Goal: Use online tool/utility: Use online tool/utility

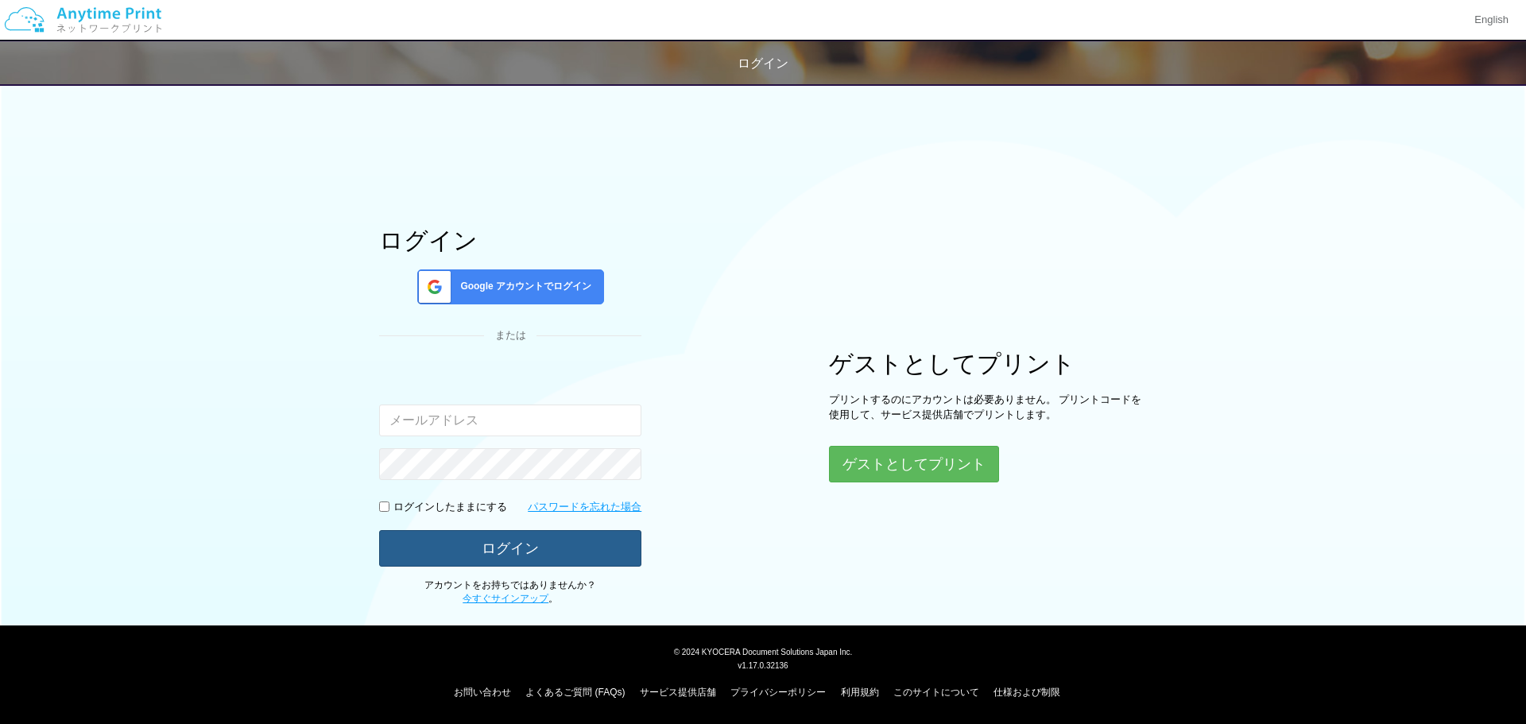
type input "[EMAIL_ADDRESS][DOMAIN_NAME]"
click at [538, 538] on button "ログイン" at bounding box center [510, 547] width 262 height 35
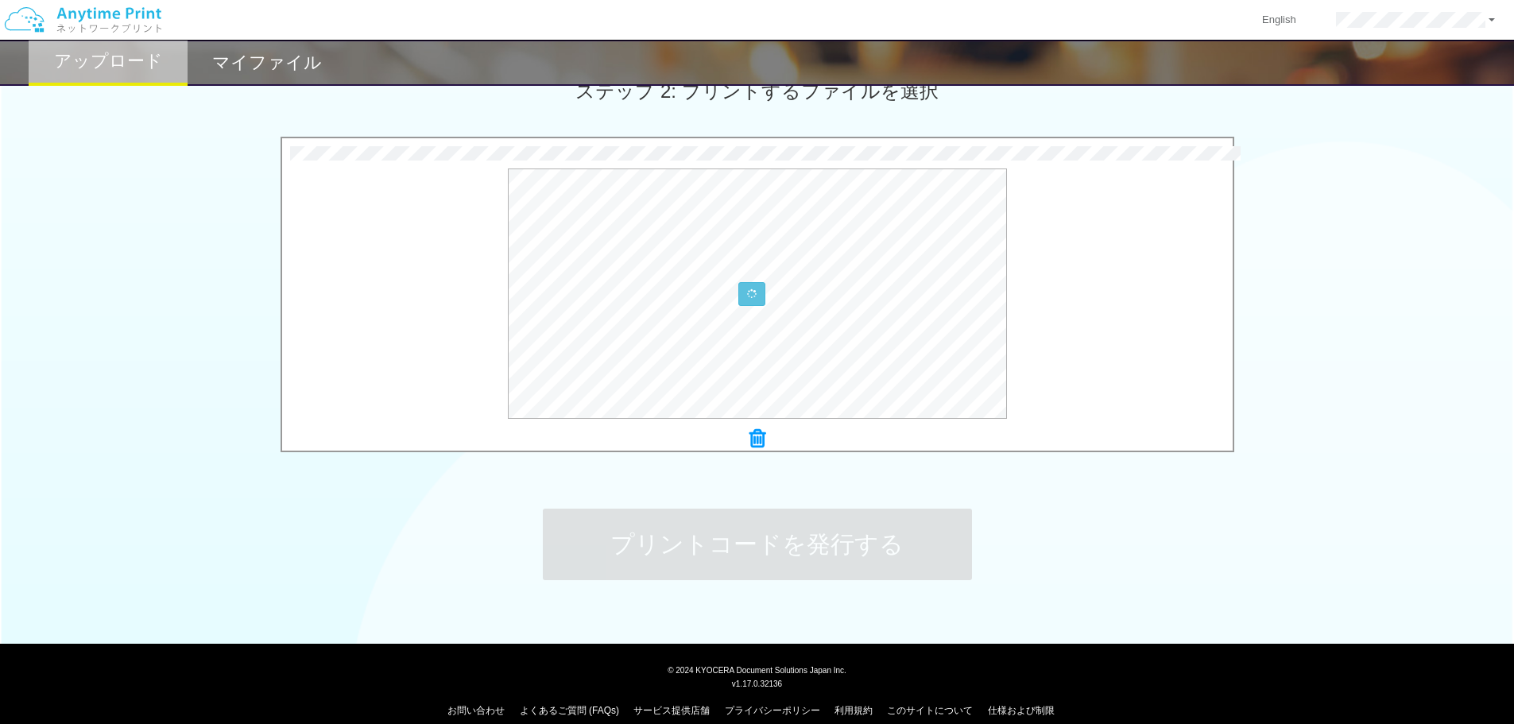
scroll to position [485, 0]
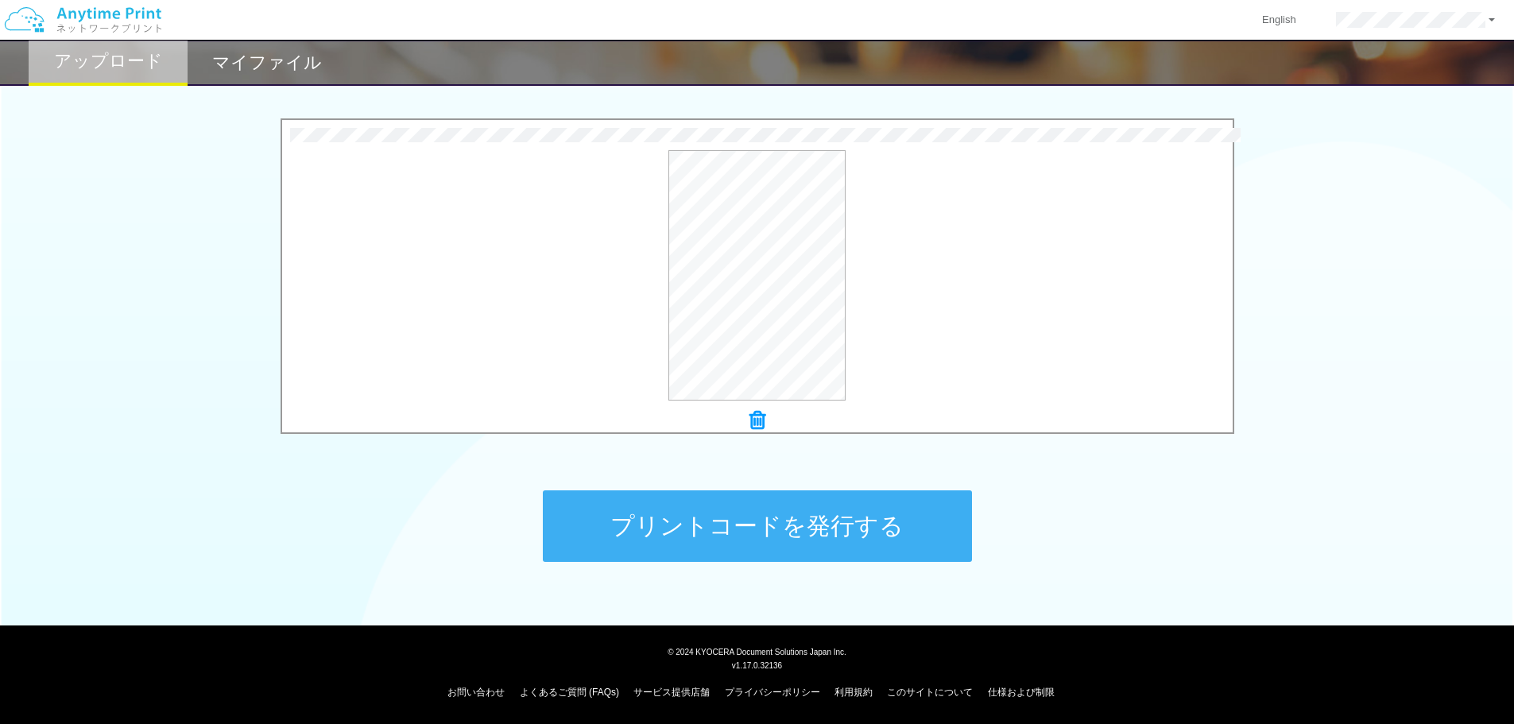
click at [717, 528] on button "プリントコードを発行する" at bounding box center [757, 526] width 429 height 72
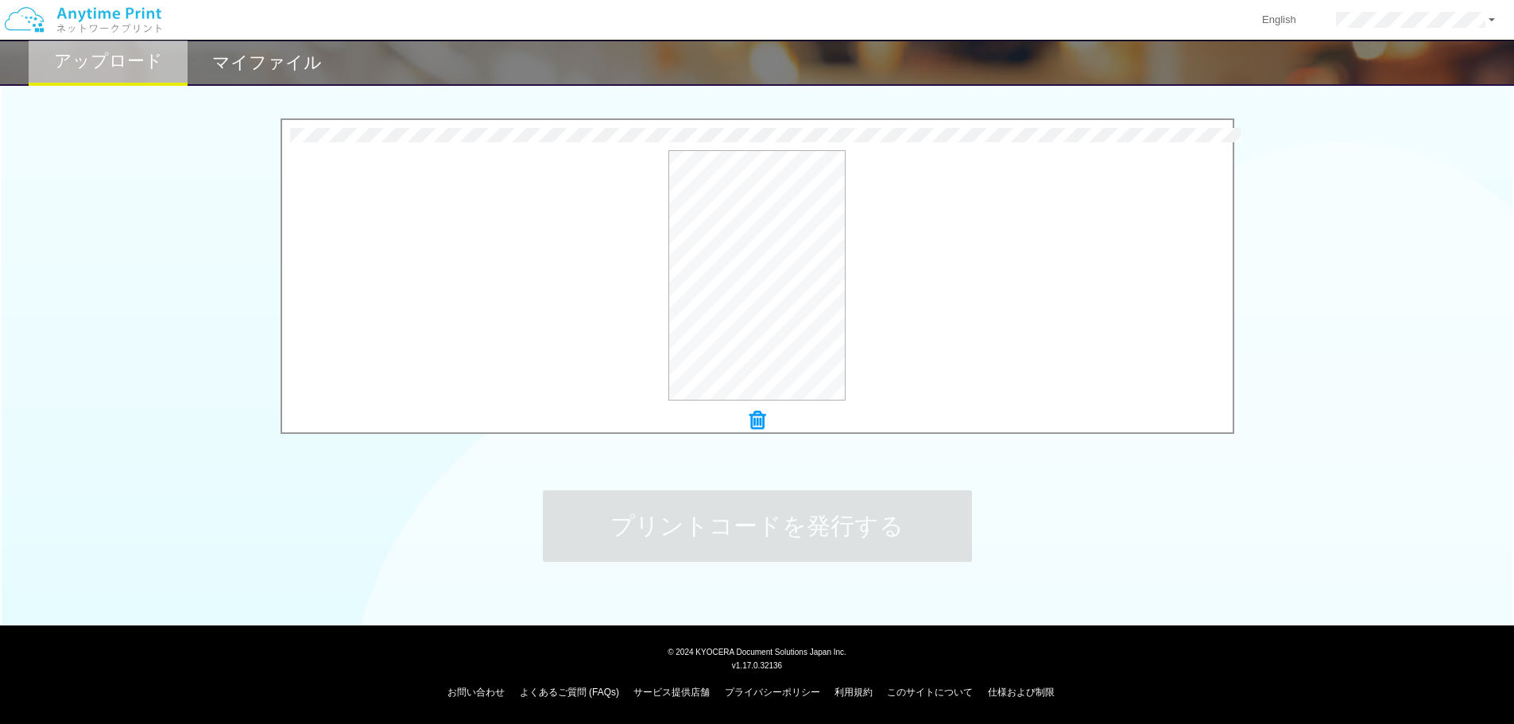
scroll to position [0, 0]
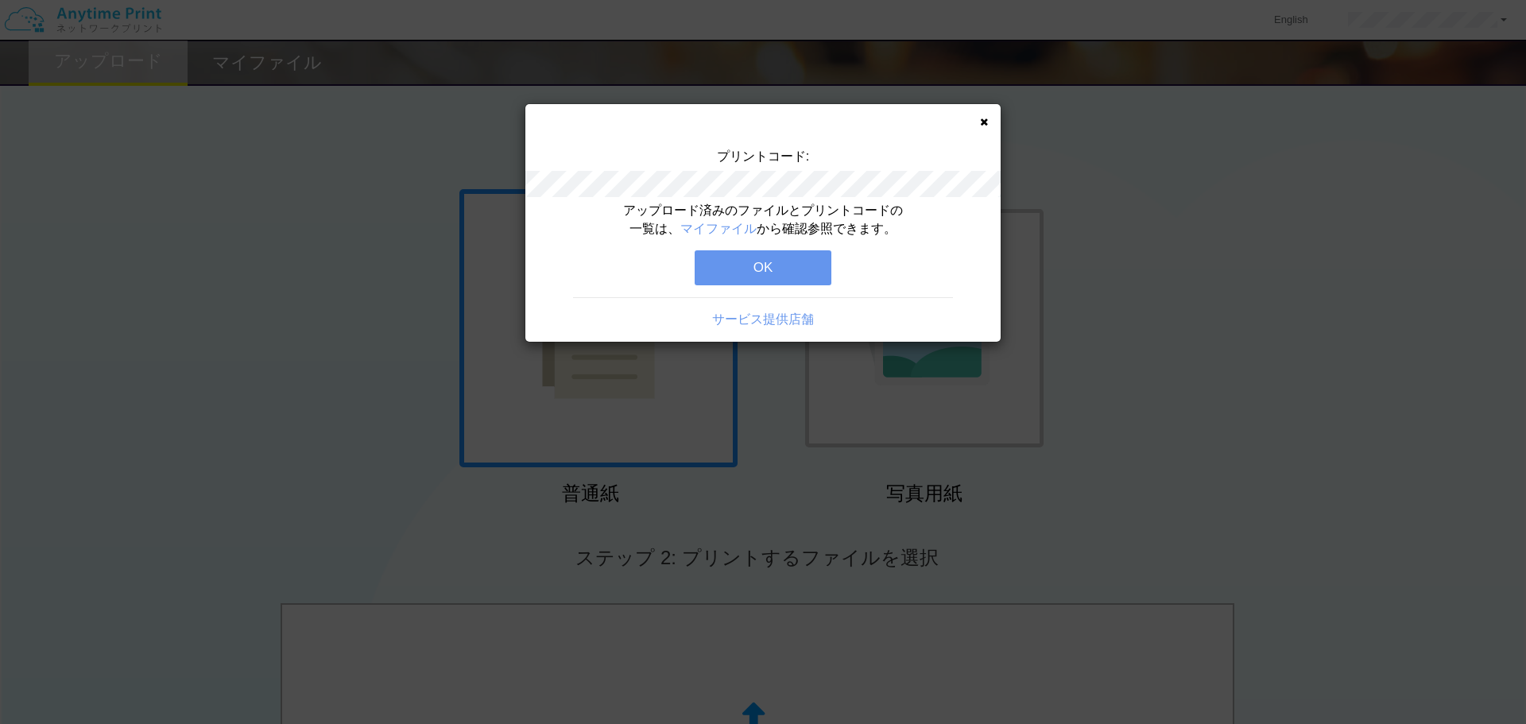
click at [768, 255] on button "OK" at bounding box center [763, 267] width 137 height 35
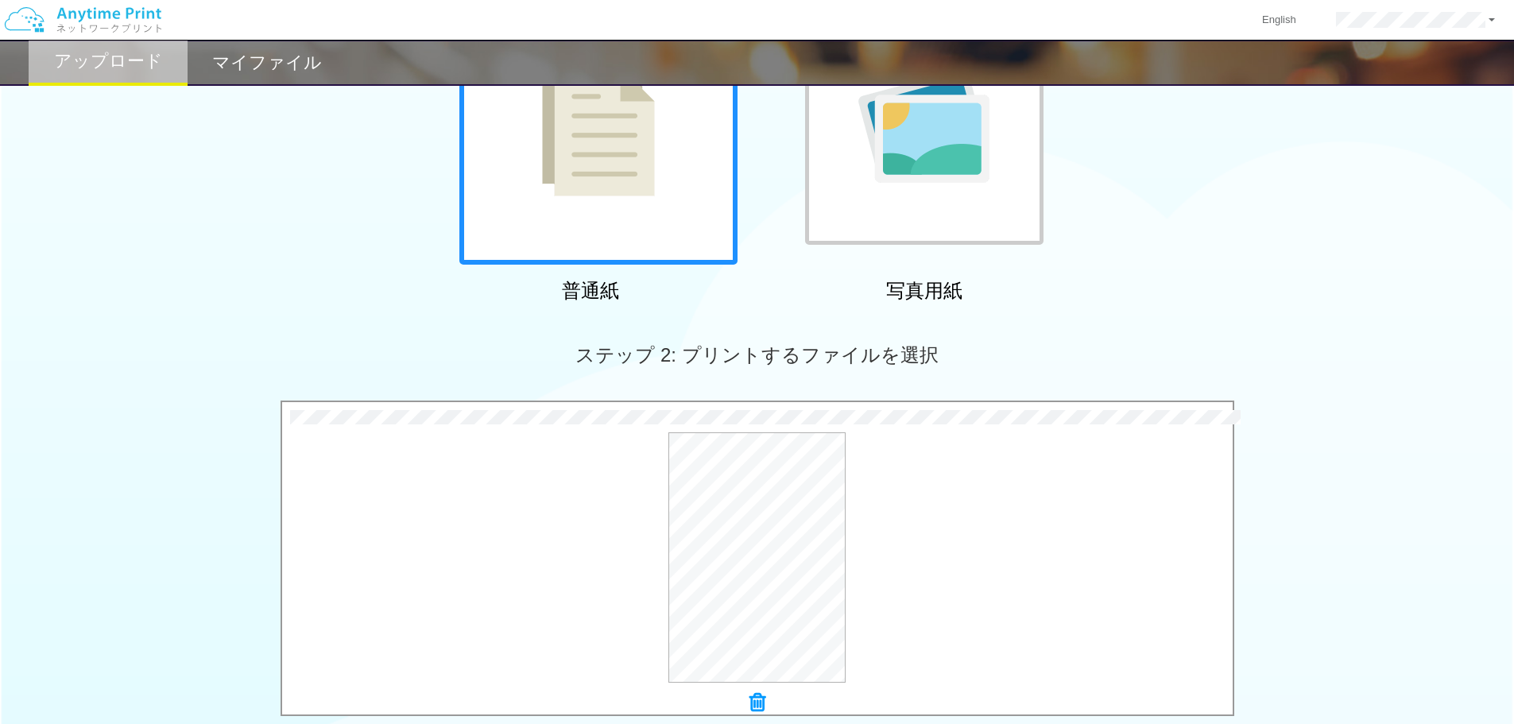
scroll to position [485, 0]
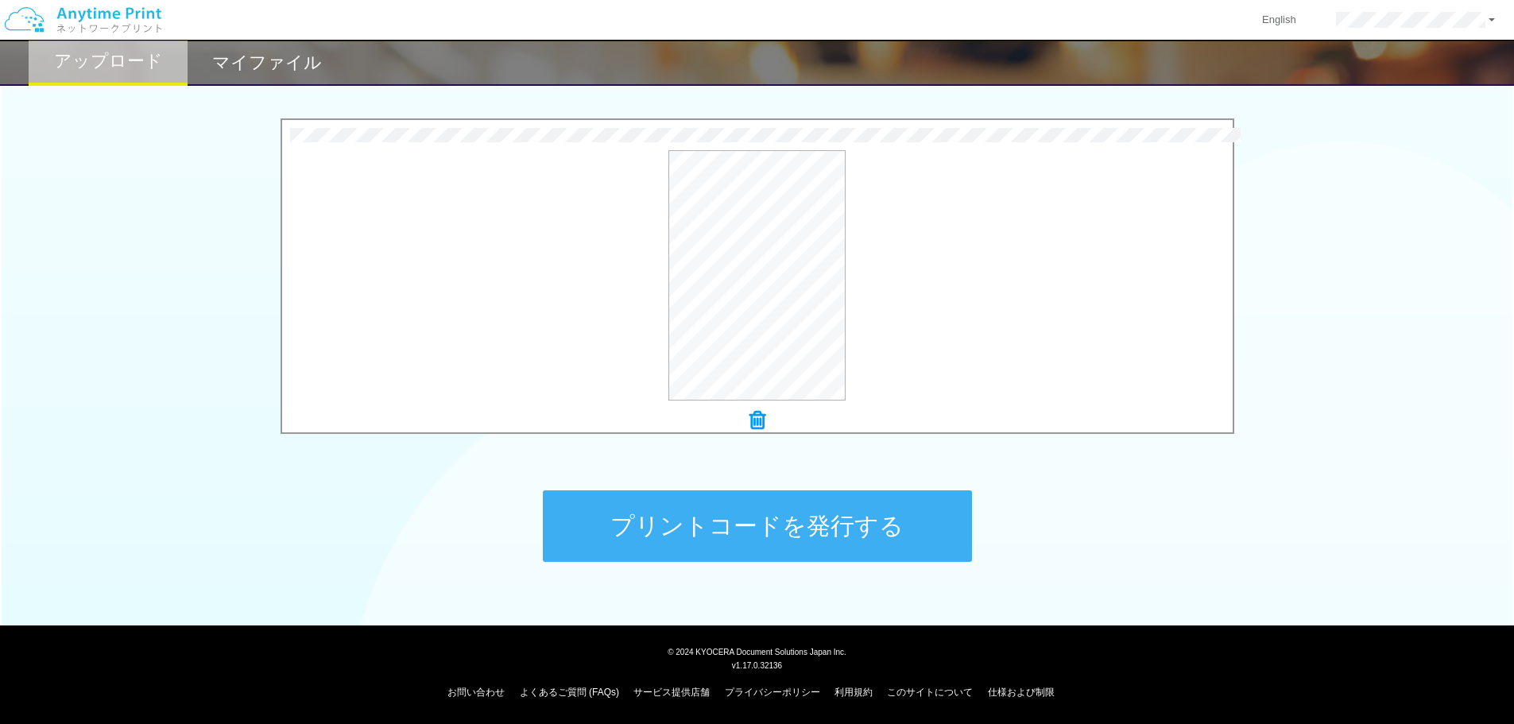
click at [794, 516] on button "プリントコードを発行する" at bounding box center [757, 526] width 429 height 72
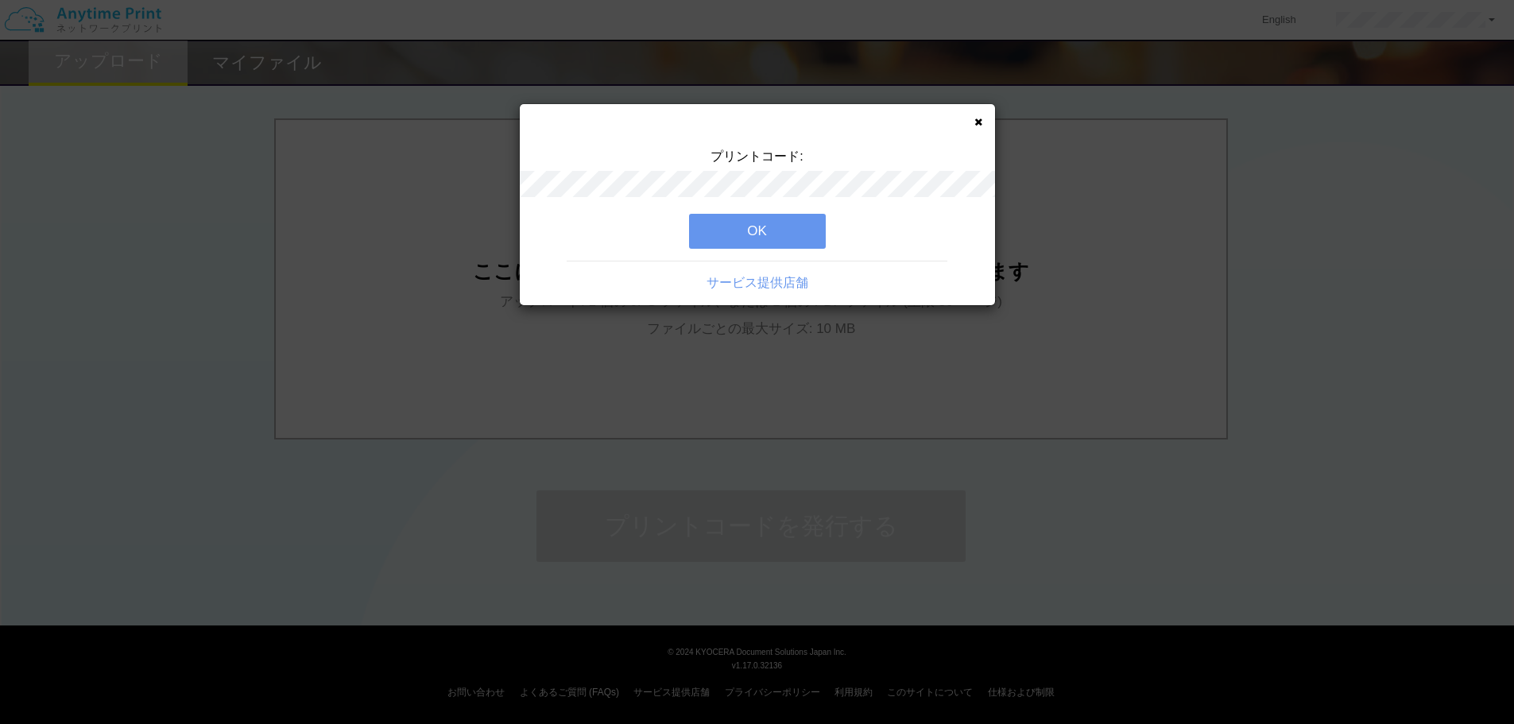
scroll to position [0, 0]
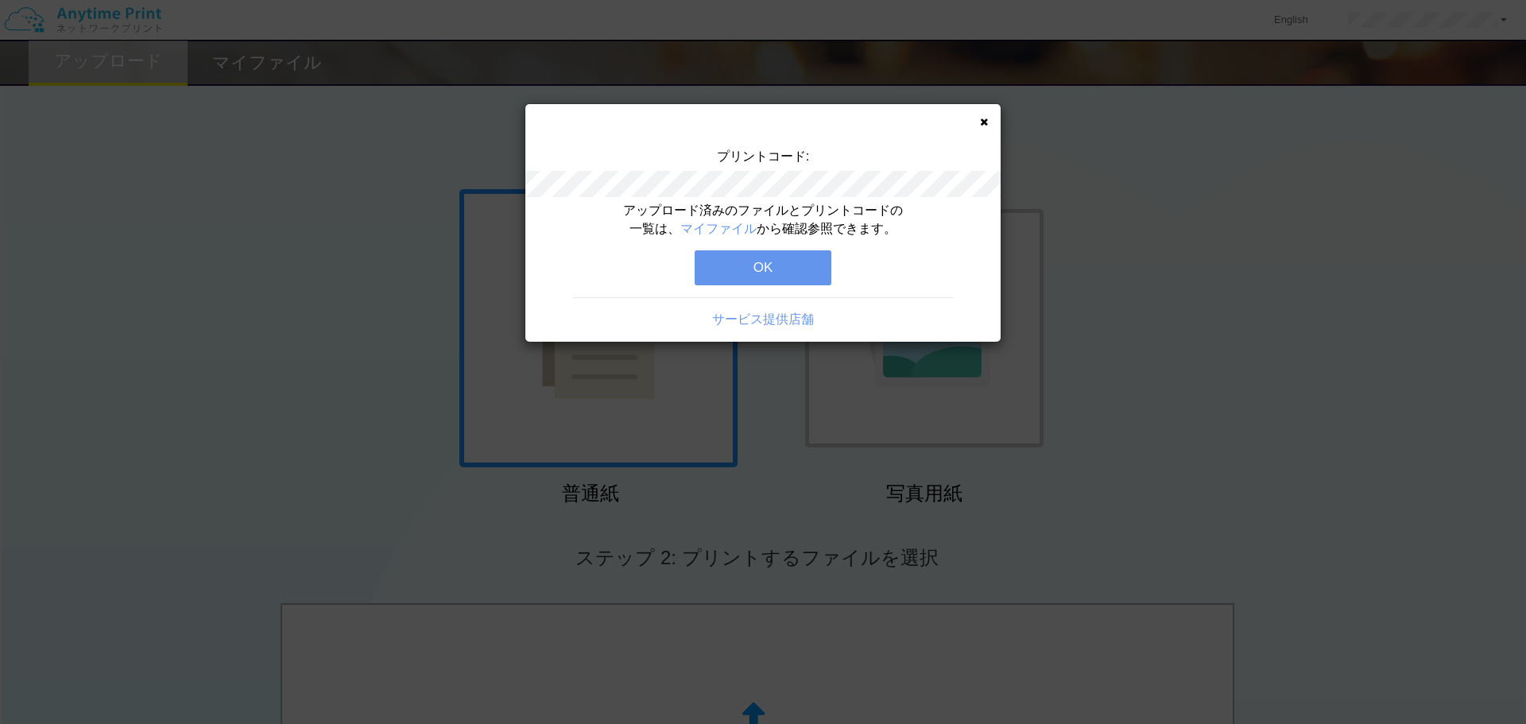
drag, startPoint x: 752, startPoint y: 260, endPoint x: 757, endPoint y: 273, distance: 14.6
click at [752, 263] on button "OK" at bounding box center [763, 267] width 137 height 35
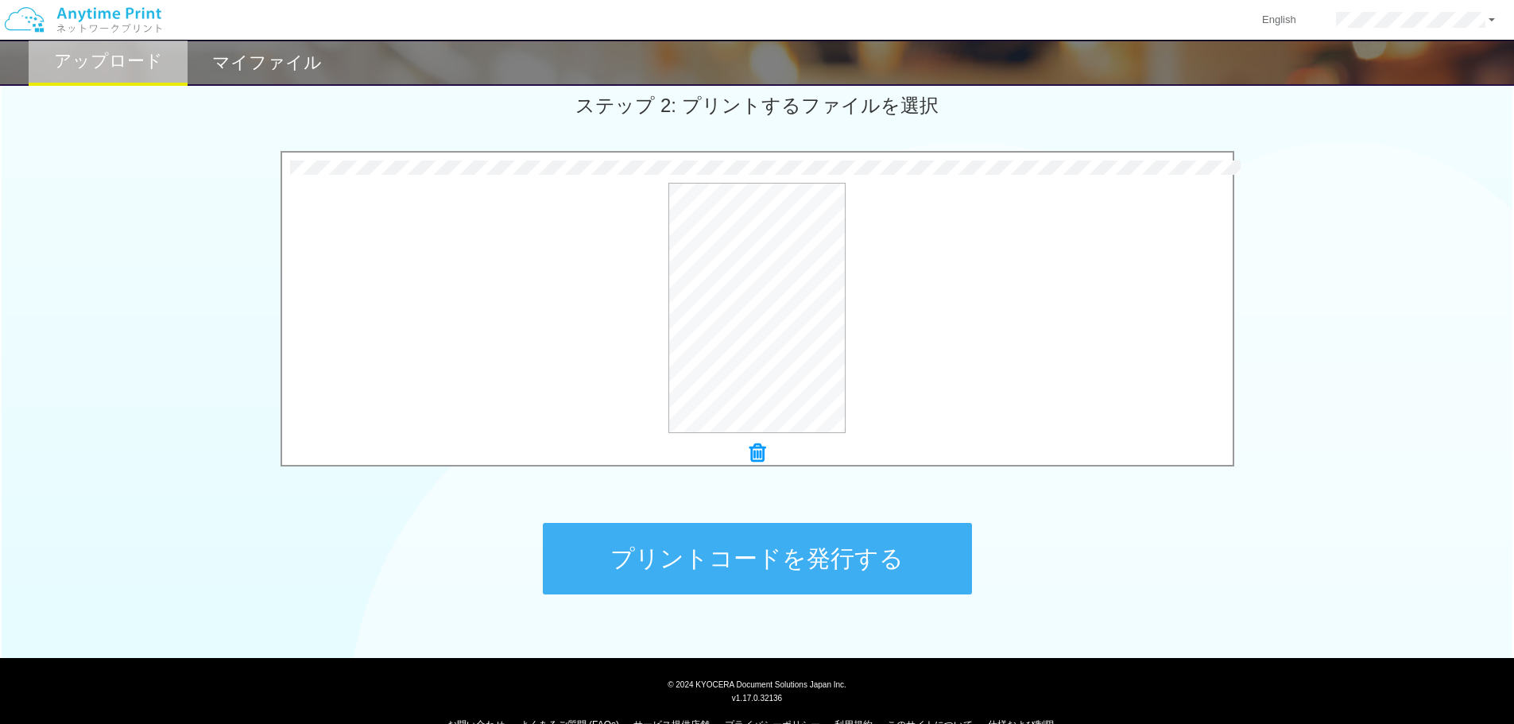
scroll to position [485, 0]
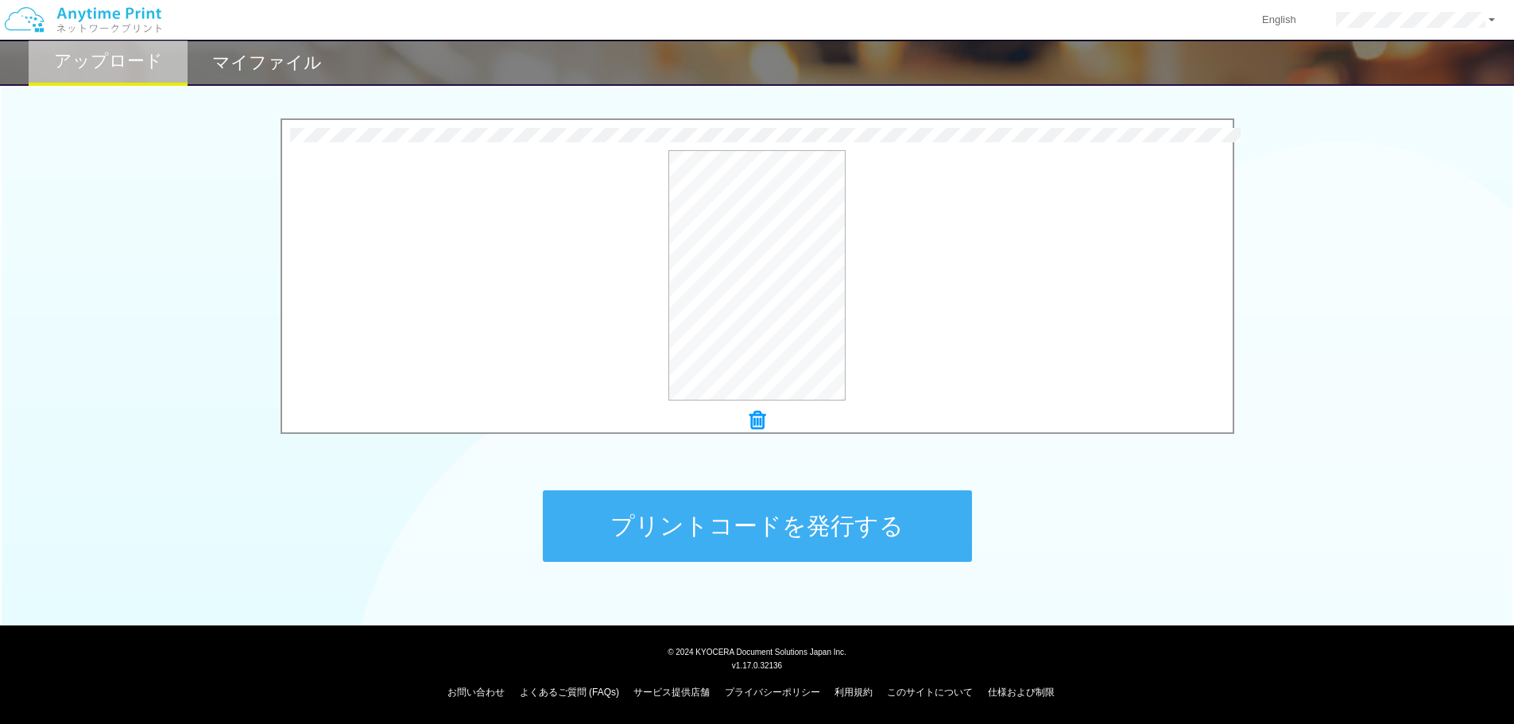
click at [679, 501] on button "プリントコードを発行する" at bounding box center [757, 526] width 429 height 72
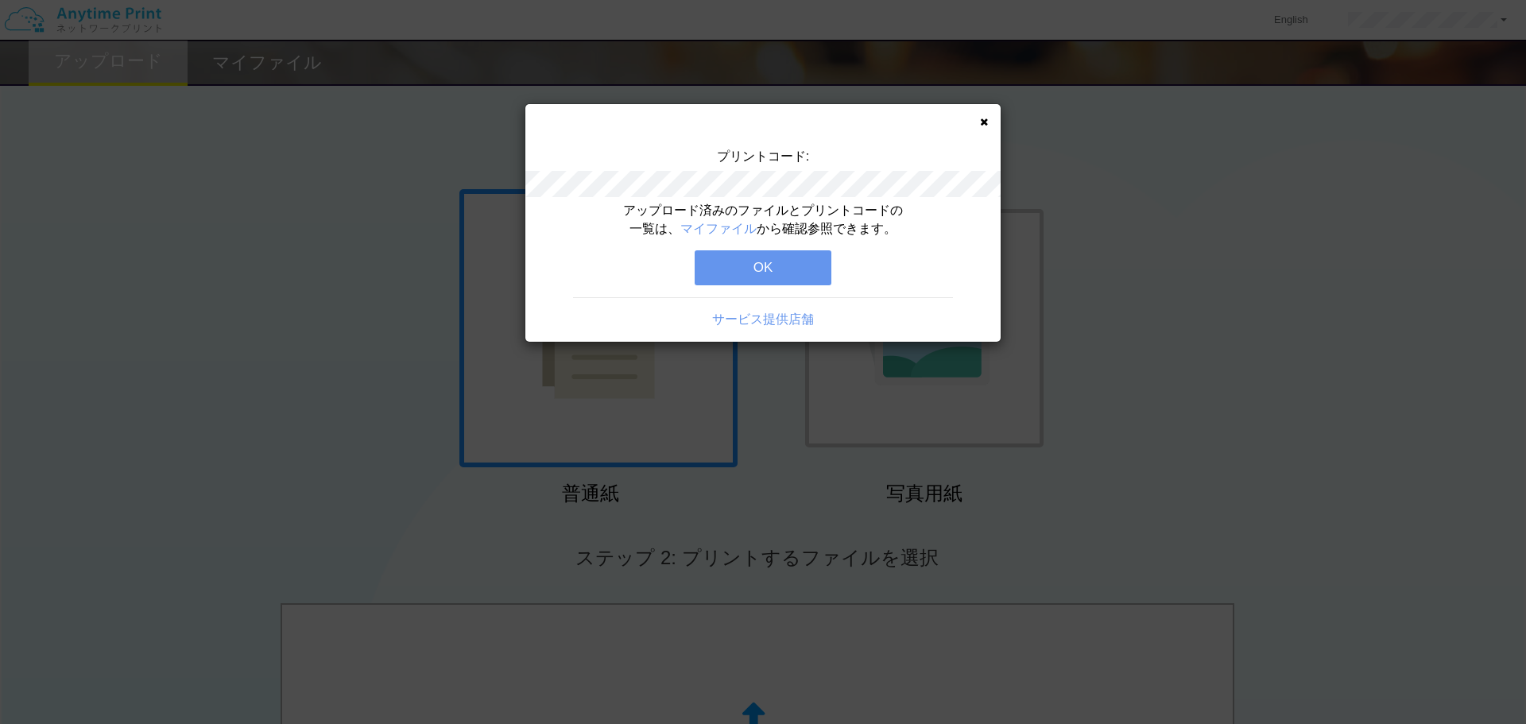
click at [756, 265] on button "OK" at bounding box center [763, 267] width 137 height 35
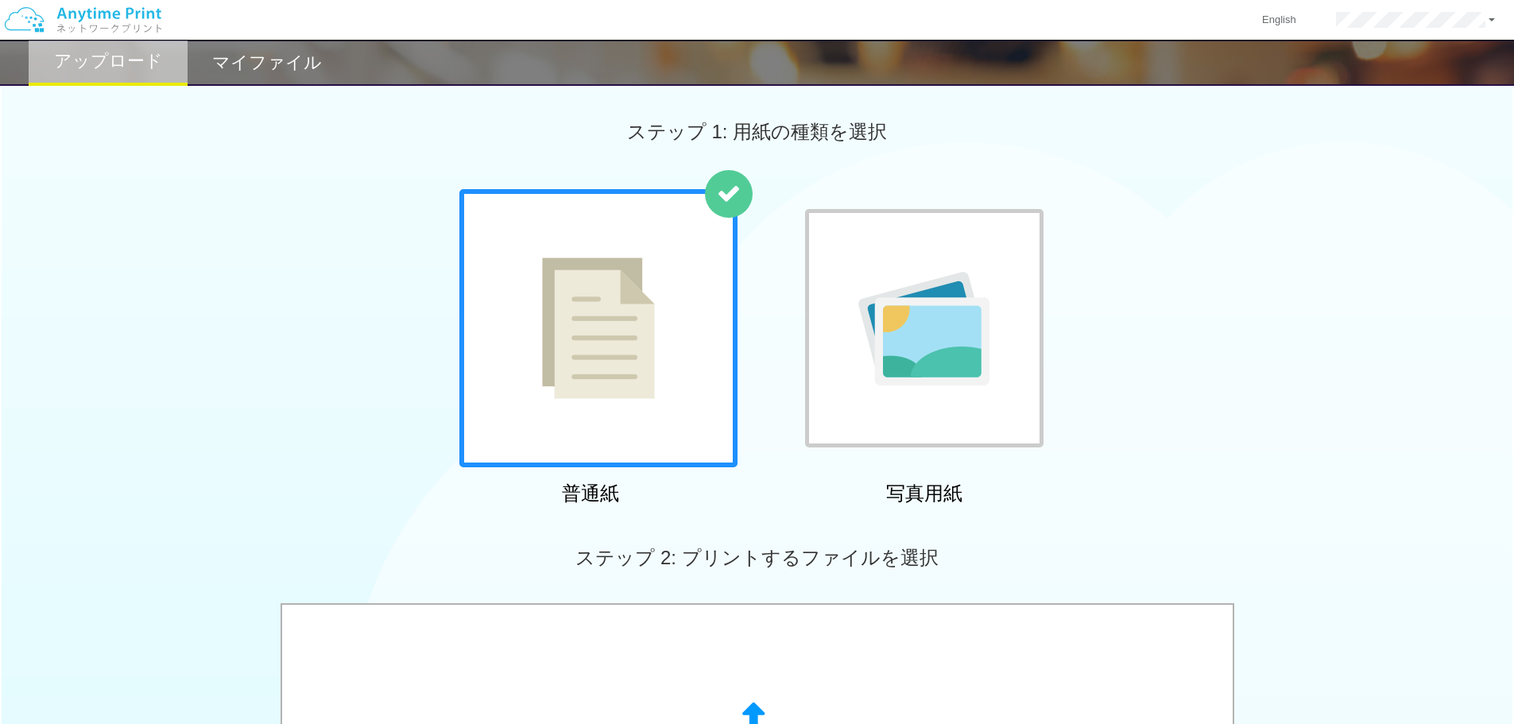
click at [280, 62] on h2 "マイファイル" at bounding box center [267, 62] width 110 height 19
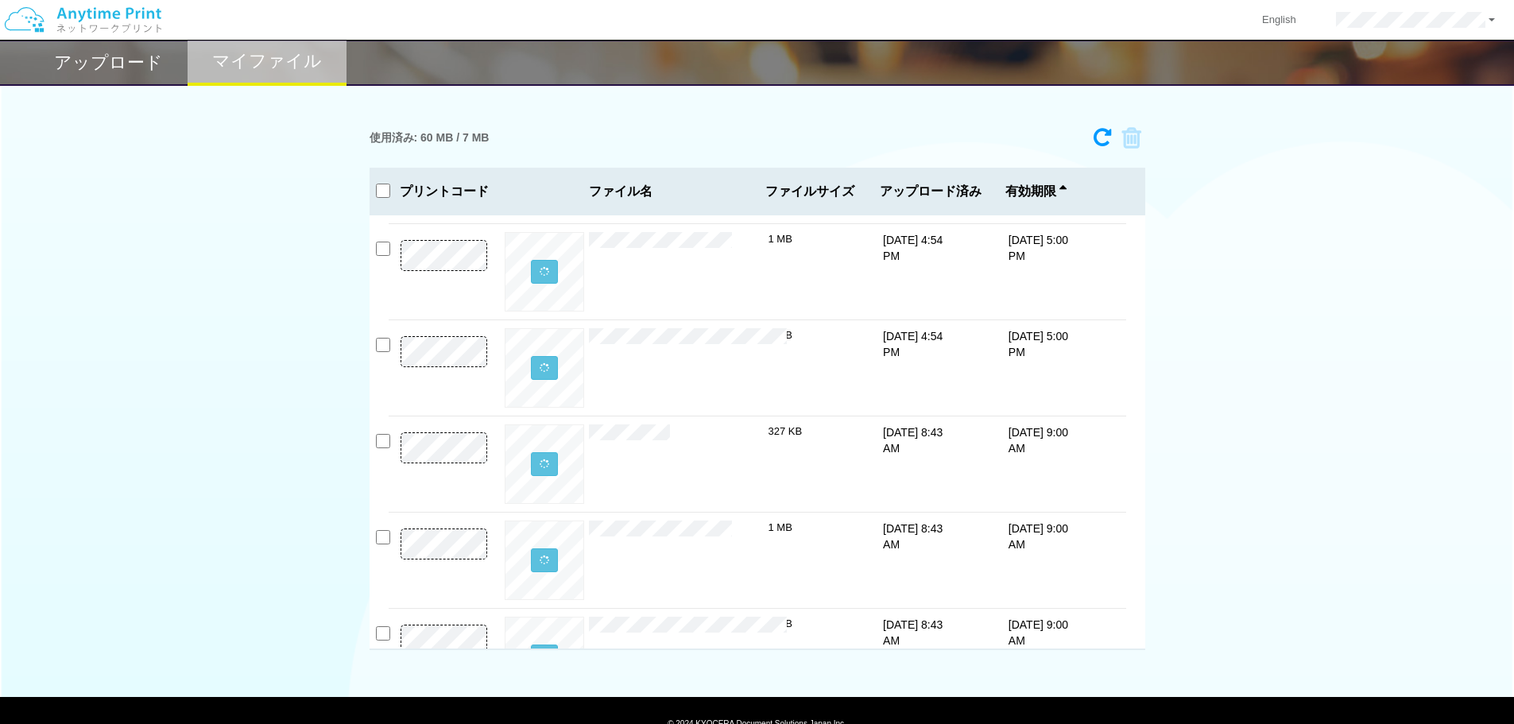
scroll to position [144, 0]
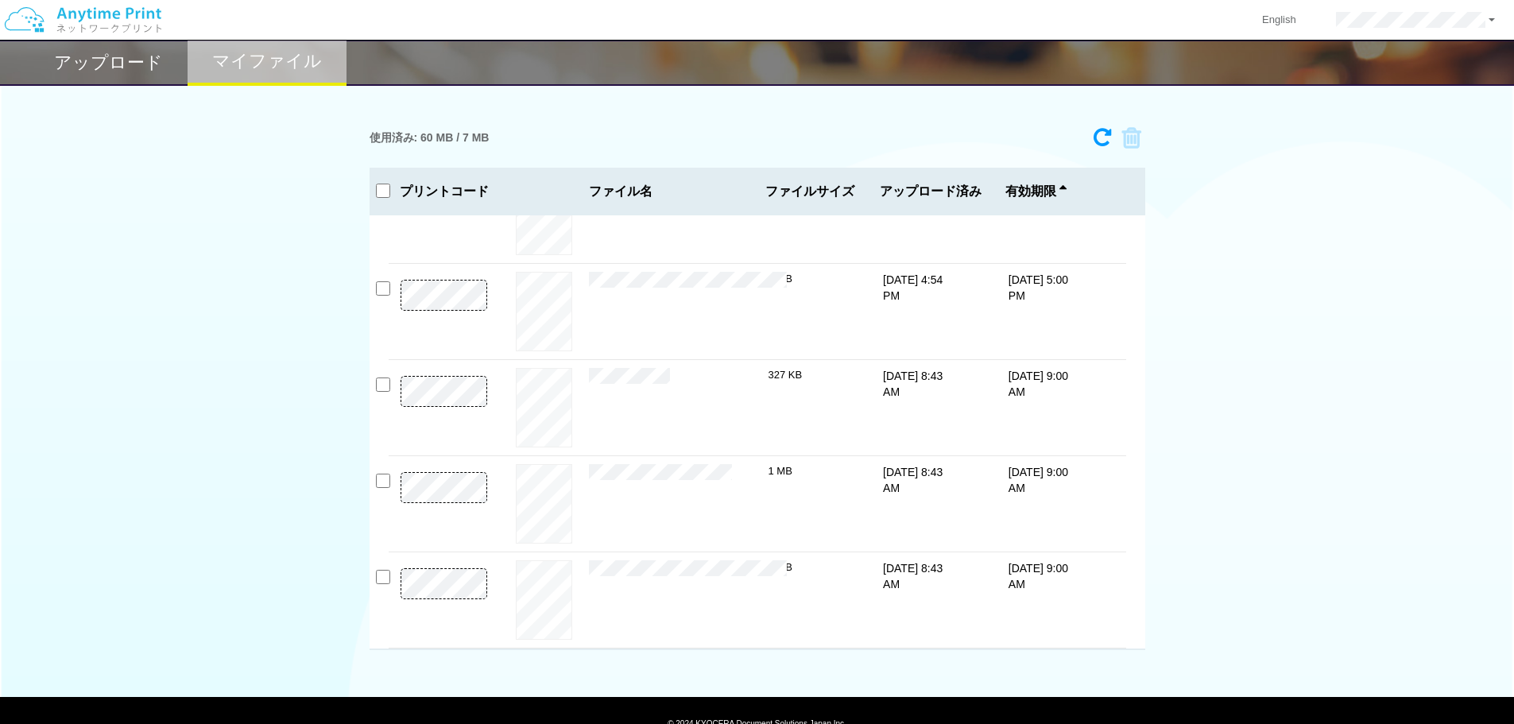
click at [1214, 658] on div "English アカウント設定 ログアウト アップロード マイファイル 使用済み: 60 MB / 7 MB" at bounding box center [757, 349] width 1514 height 698
